Goal: Transaction & Acquisition: Purchase product/service

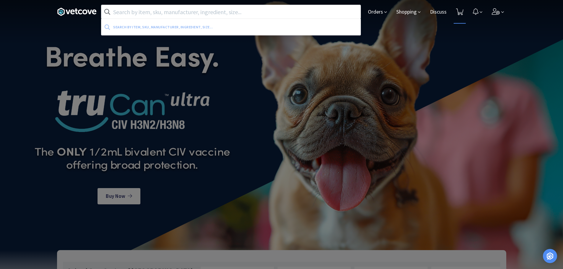
click at [458, 10] on icon at bounding box center [459, 12] width 7 height 7
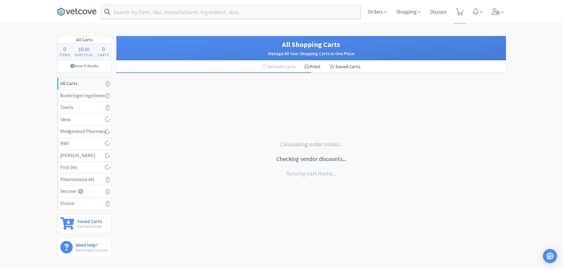
select select "2"
select select "1"
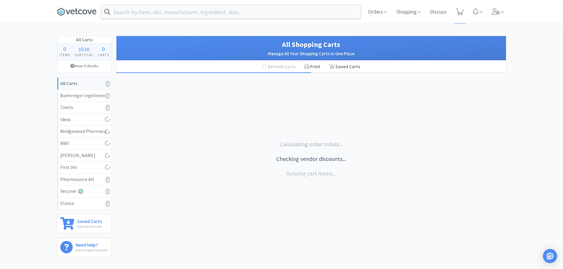
select select "1"
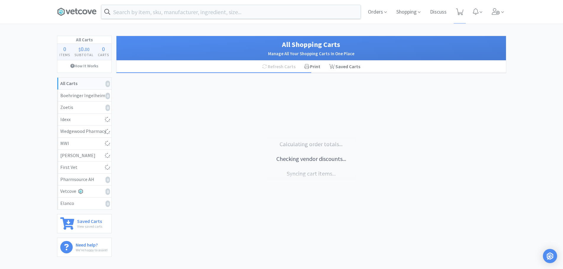
select select "1"
select select "2"
select select "1"
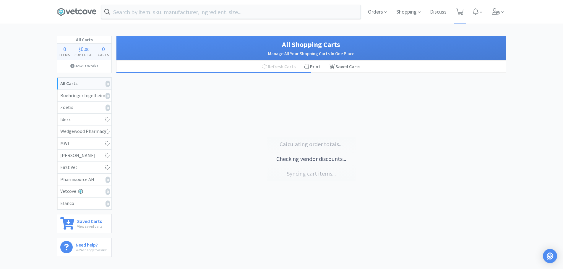
select select "1"
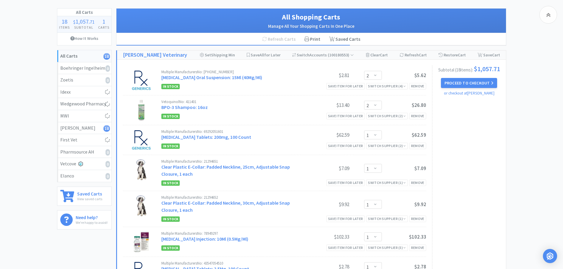
scroll to position [118, 0]
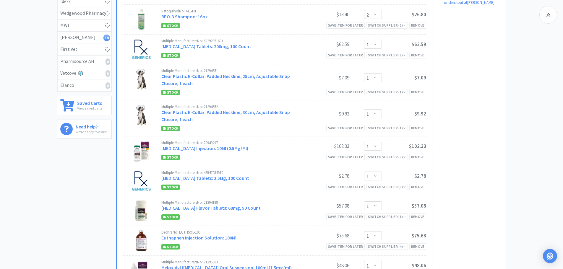
select select "5"
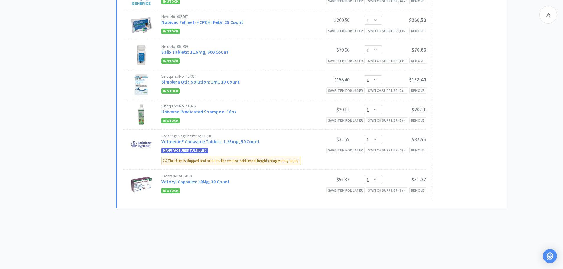
scroll to position [0, 0]
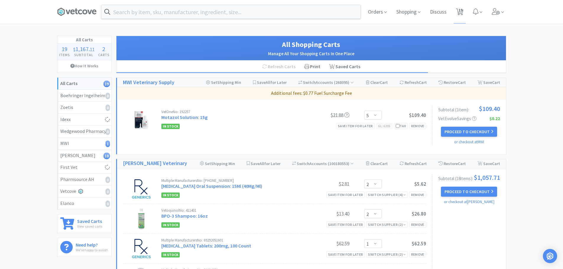
select select "1"
select select "250"
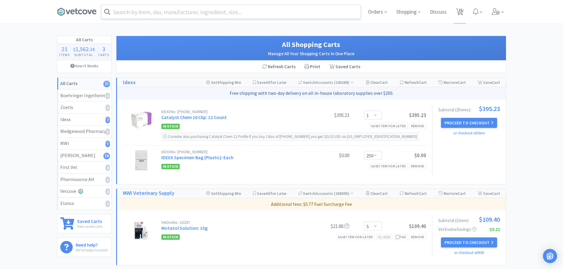
click at [159, 13] on input "text" at bounding box center [230, 12] width 259 height 14
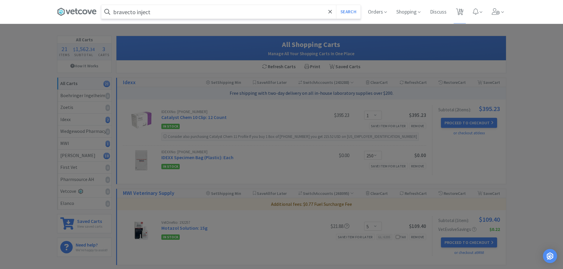
type input "bravecto inject"
click at [336, 5] on button "Search" at bounding box center [348, 12] width 25 height 14
select select "5"
select select "2"
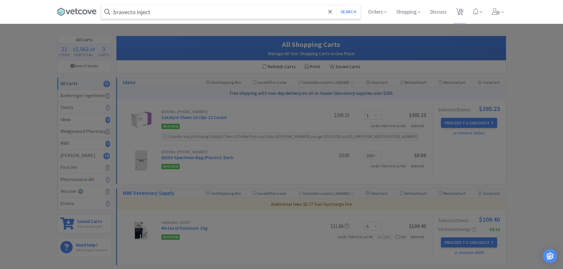
select select "1"
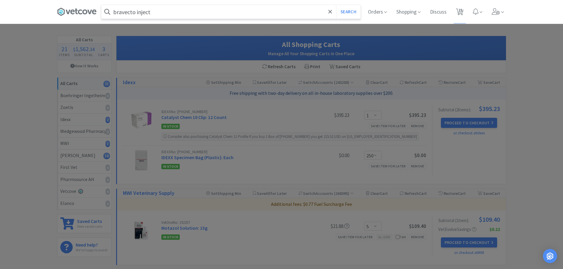
select select "1"
select select "2"
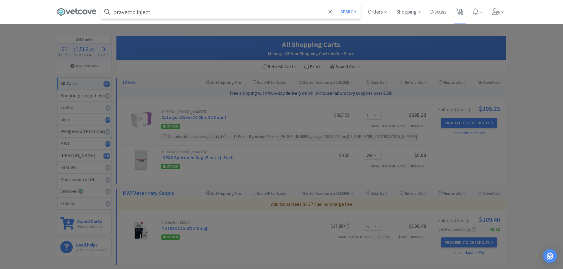
select select "1"
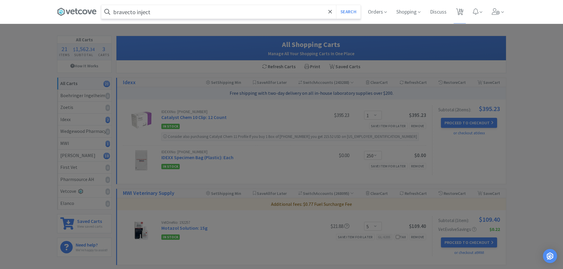
select select "1"
select select "250"
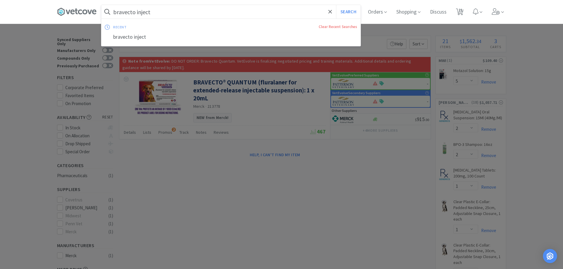
click at [153, 14] on input "bravecto inject" at bounding box center [230, 12] width 259 height 14
click at [332, 14] on icon at bounding box center [331, 12] width 4 height 6
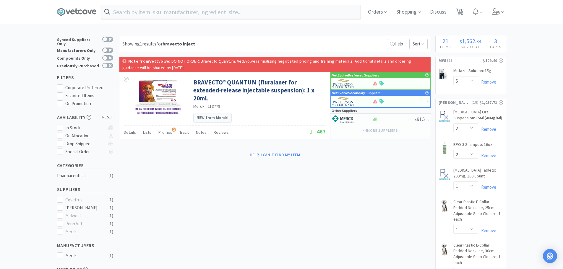
click at [0, 106] on div at bounding box center [281, 134] width 563 height 269
